Goal: Information Seeking & Learning: Learn about a topic

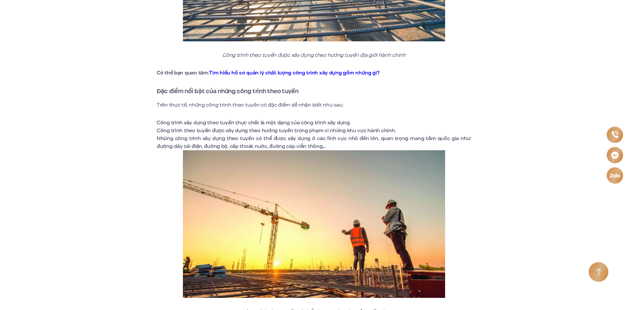
scroll to position [819, 0]
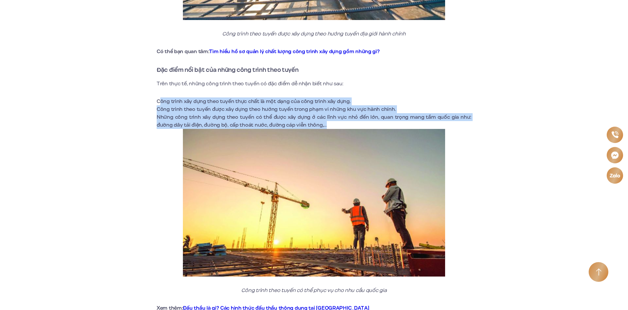
drag, startPoint x: 159, startPoint y: 101, endPoint x: 352, endPoint y: 121, distance: 193.4
click at [352, 121] on ul "Công trình xây dựng theo tuyến thực chất là một dạng của công trình xây dựng. C…" at bounding box center [314, 112] width 315 height 31
click at [352, 121] on li "Những công trình xây dựng theo tuyến có thể được xây dựng ở các lĩnh vực nhỏ đế…" at bounding box center [314, 121] width 315 height 16
drag, startPoint x: 329, startPoint y: 123, endPoint x: 150, endPoint y: 97, distance: 181.2
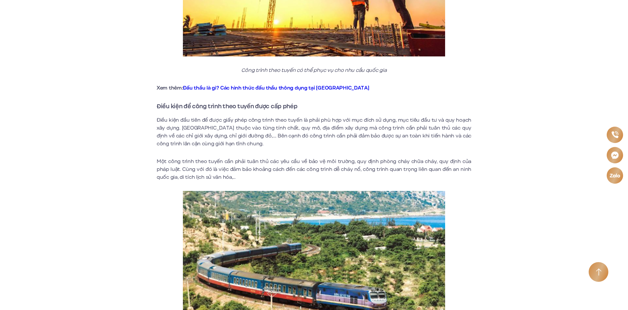
scroll to position [1049, 0]
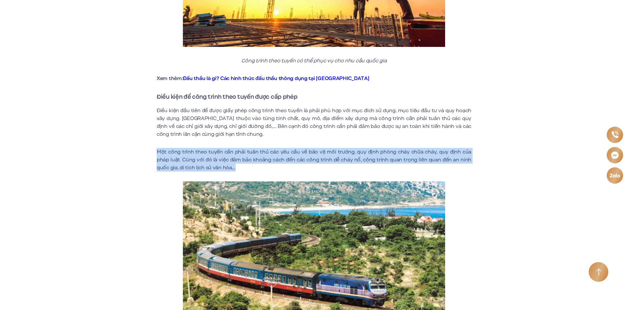
drag, startPoint x: 242, startPoint y: 167, endPoint x: 152, endPoint y: 149, distance: 91.3
click at [152, 149] on div "Công trình theo tuyến là gì? Công trình xây dựng theo tuyến nghĩa là gì? Thực t…" at bounding box center [313, 109] width 403 height 1937
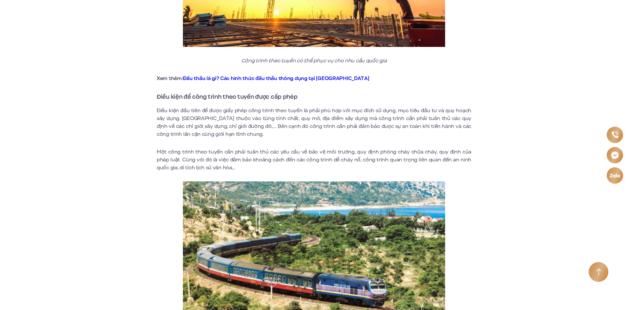
click at [159, 110] on p "Điều kiện đầu tiên để được giấy phép công trình theo tuyến là phải phù hợp với …" at bounding box center [314, 121] width 315 height 31
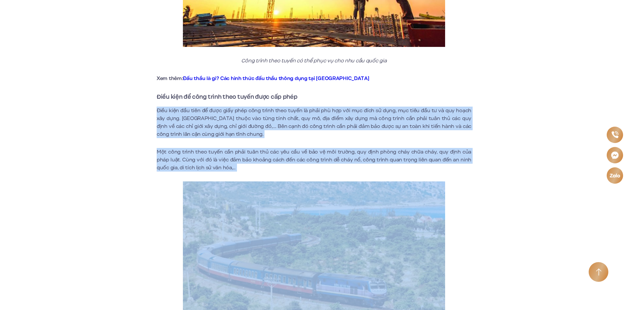
drag, startPoint x: 158, startPoint y: 109, endPoint x: 266, endPoint y: 173, distance: 125.2
click at [266, 173] on div "Thực tế hiện nay nhiều người vẫn chưa hiểu rõ công trình theo tuyến là gì? Công…" at bounding box center [314, 111] width 315 height 1880
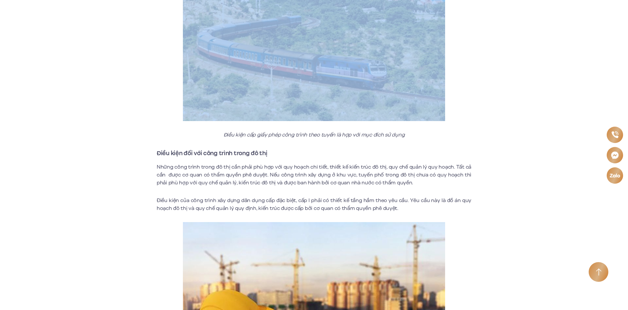
scroll to position [1278, 0]
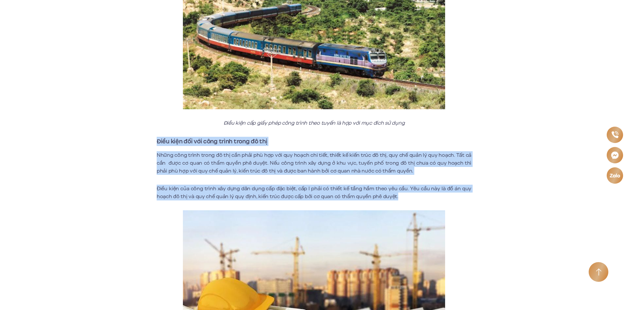
drag, startPoint x: 158, startPoint y: 141, endPoint x: 436, endPoint y: 195, distance: 284.0
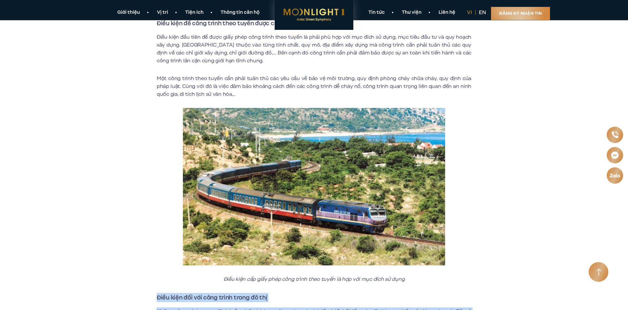
scroll to position [1114, 0]
